Goal: Task Accomplishment & Management: Use online tool/utility

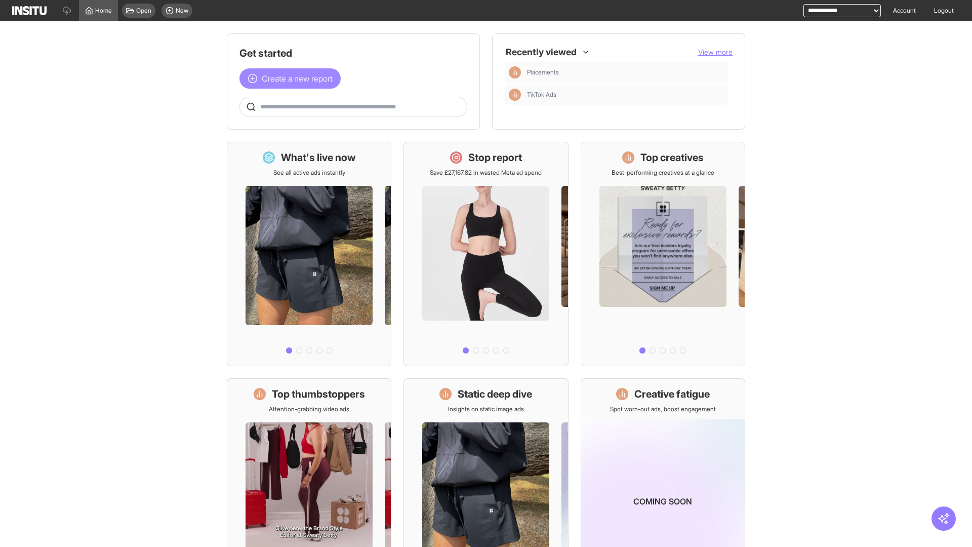
click at [293, 78] on span "Create a new report" at bounding box center [297, 78] width 71 height 12
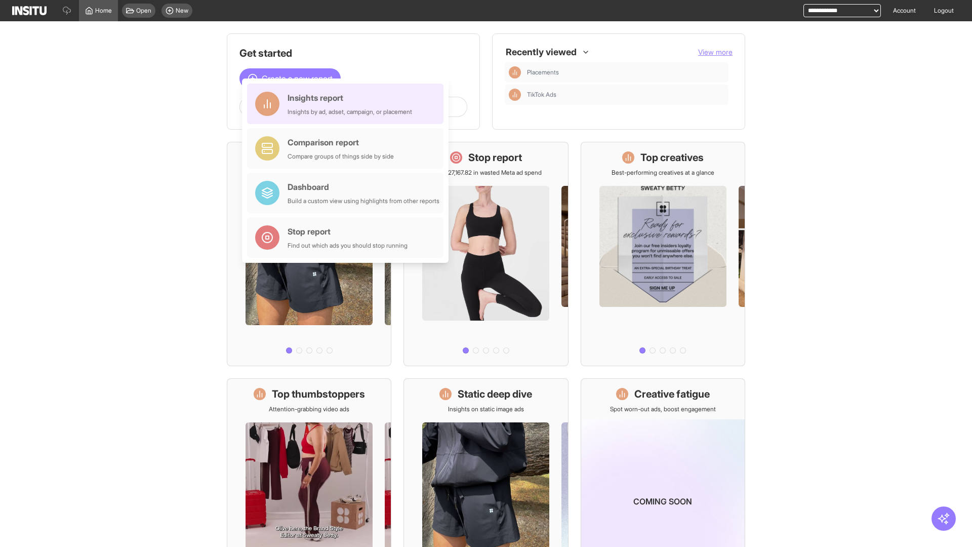
click at [348, 104] on div "Insights report Insights by ad, adset, campaign, or placement" at bounding box center [350, 104] width 125 height 24
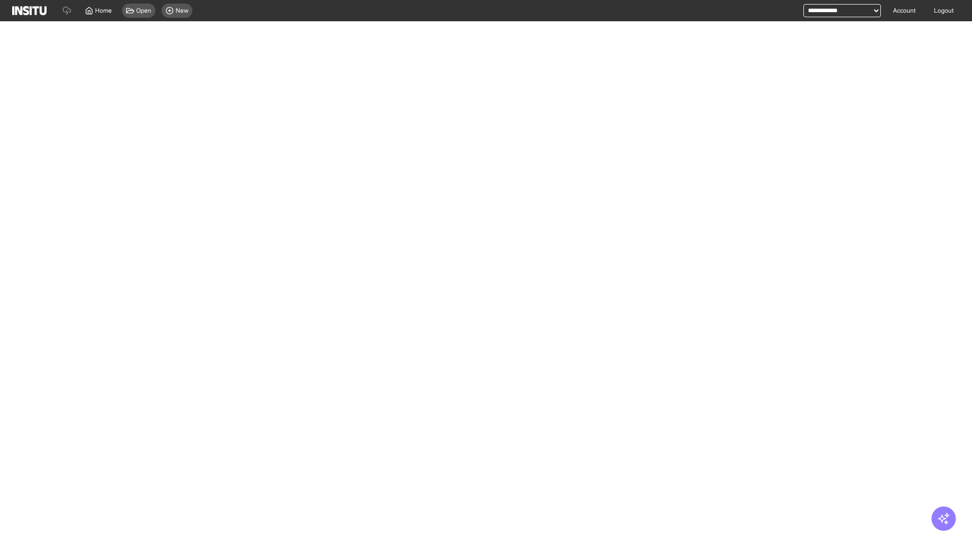
select select "**"
